Goal: Task Accomplishment & Management: Manage account settings

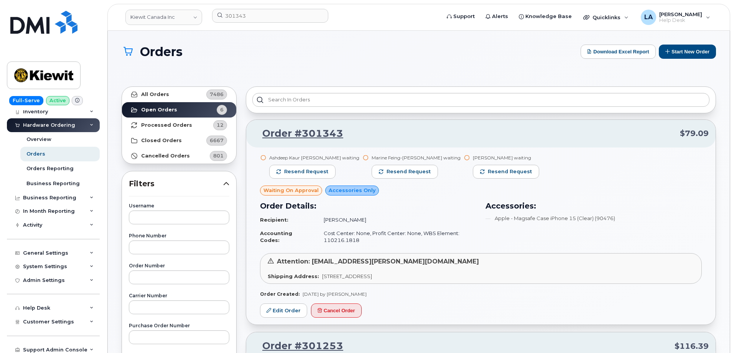
scroll to position [49, 0]
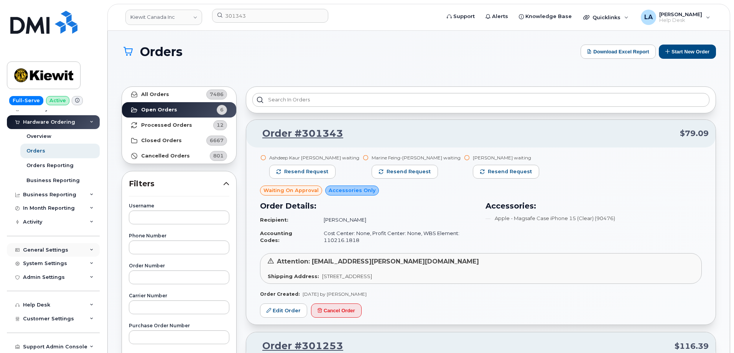
click at [85, 249] on div "General Settings" at bounding box center [53, 250] width 93 height 14
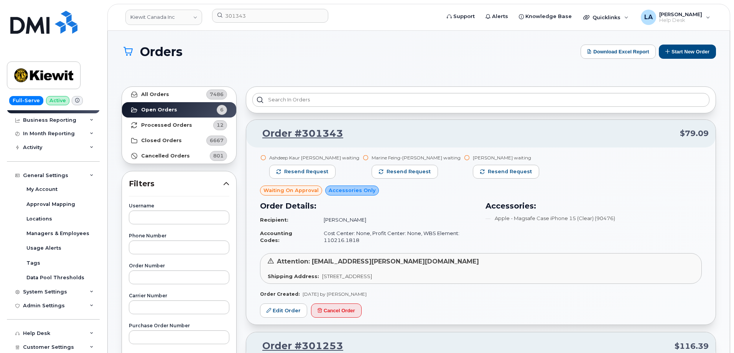
scroll to position [125, 0]
click at [85, 292] on div "System Settings" at bounding box center [53, 290] width 93 height 14
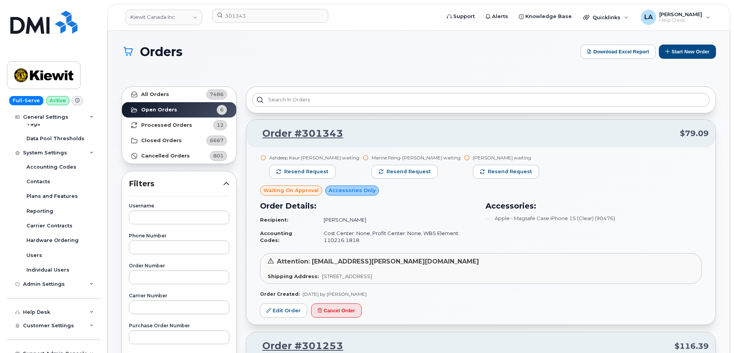
scroll to position [262, 0]
click at [64, 285] on div "Admin Settings" at bounding box center [53, 285] width 93 height 14
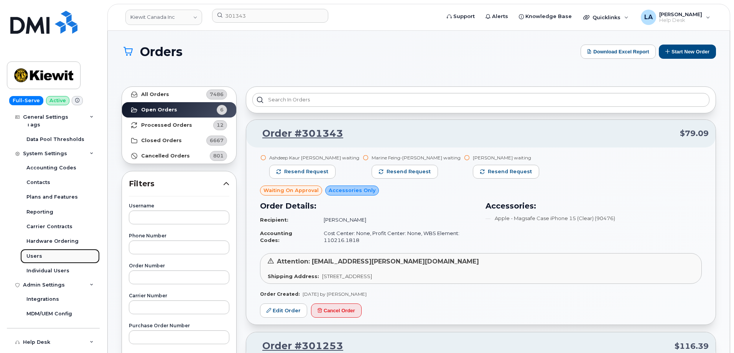
click at [28, 255] on div "Users" at bounding box center [34, 255] width 16 height 7
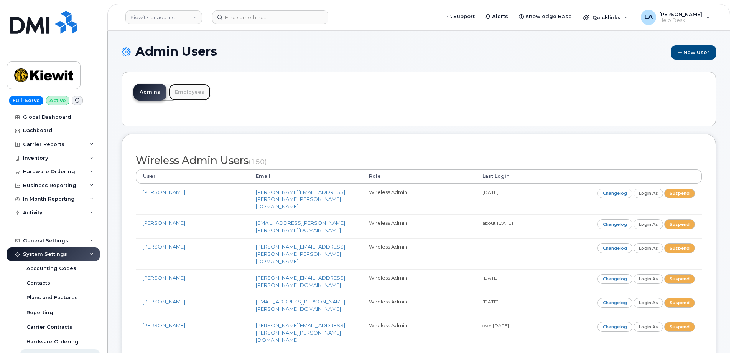
click at [184, 93] on link "Employees" at bounding box center [190, 92] width 42 height 17
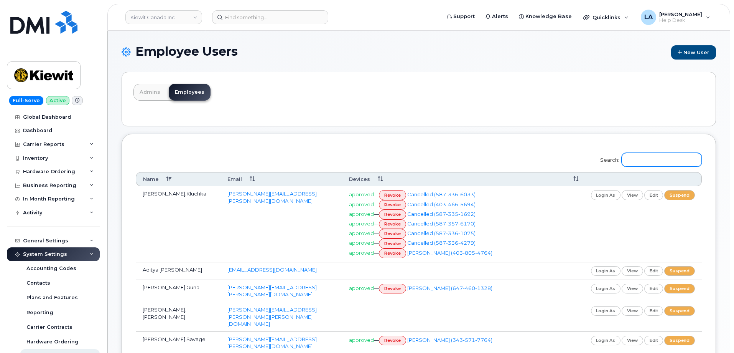
click at [664, 158] on input "Search:" at bounding box center [662, 160] width 80 height 14
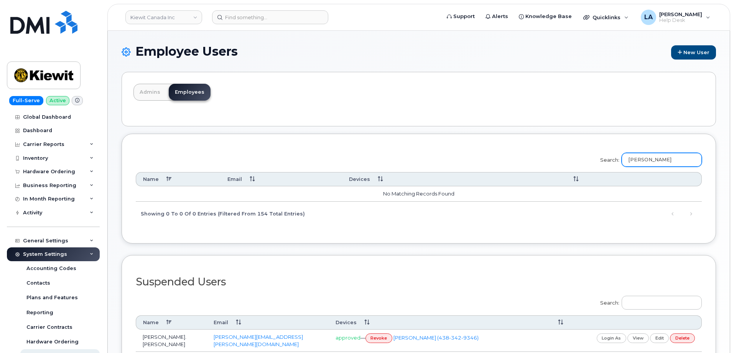
type input "Penni Blank"
click at [680, 155] on input "Penni Blank" at bounding box center [662, 160] width 80 height 14
click at [678, 158] on input "Penni Blank" at bounding box center [662, 160] width 80 height 14
drag, startPoint x: 674, startPoint y: 161, endPoint x: 604, endPoint y: 161, distance: 70.6
click at [604, 161] on label "Search: Penni Blank" at bounding box center [648, 158] width 107 height 21
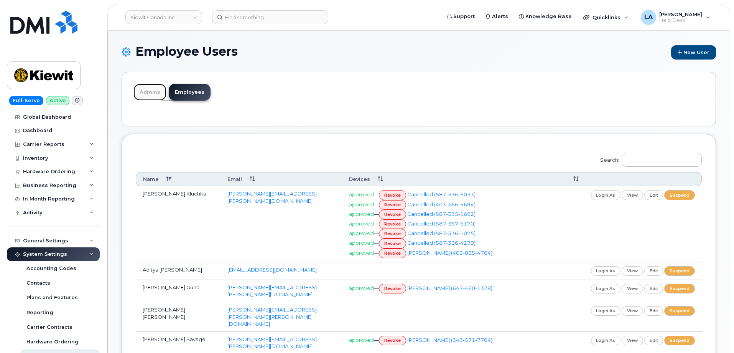
click at [139, 92] on link "Admins" at bounding box center [149, 92] width 33 height 17
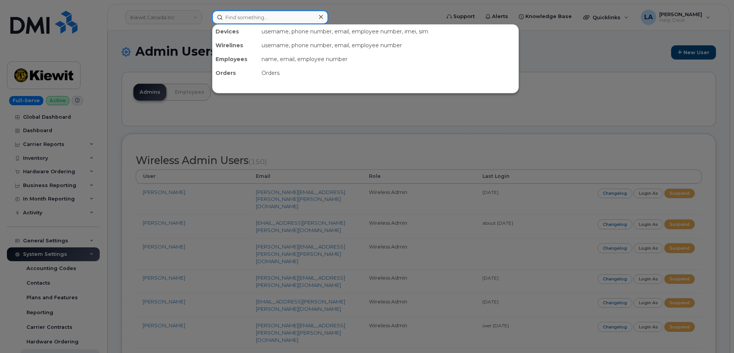
click at [267, 14] on input at bounding box center [270, 17] width 116 height 14
paste input "Penni Blank"
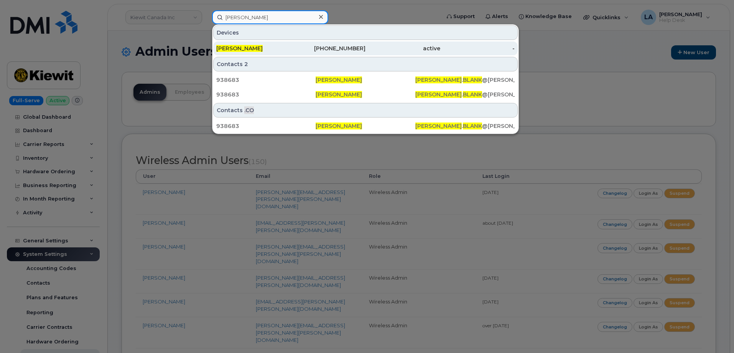
type input "Penni Blank"
click at [273, 48] on div "Penni Blank" at bounding box center [253, 48] width 75 height 8
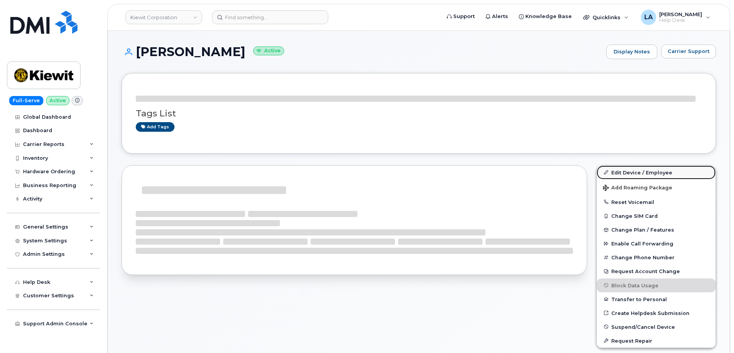
click at [638, 172] on link "Edit Device / Employee" at bounding box center [656, 172] width 119 height 14
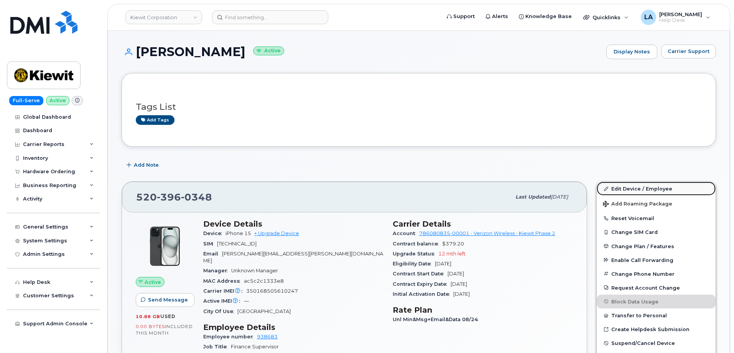
click at [626, 187] on link "Edit Device / Employee" at bounding box center [656, 188] width 119 height 14
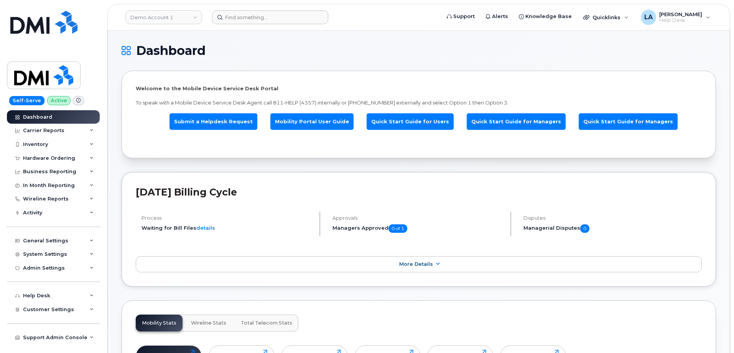
drag, startPoint x: 232, startPoint y: 2, endPoint x: 421, endPoint y: 23, distance: 190.7
click at [420, 28] on header "Demo Account 1 Support Alerts Knowledge Base Quicklinks Suspend / Cancel Device…" at bounding box center [418, 17] width 623 height 27
